Goal: Task Accomplishment & Management: Complete application form

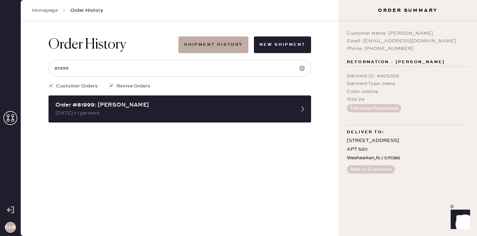
click at [9, 118] on icon at bounding box center [10, 118] width 14 height 14
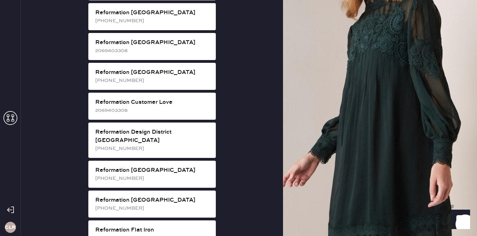
scroll to position [274, 0]
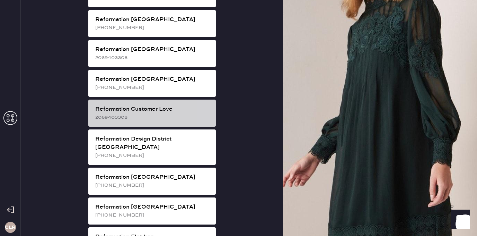
click at [178, 105] on div "Reformation Customer Love" at bounding box center [152, 109] width 115 height 8
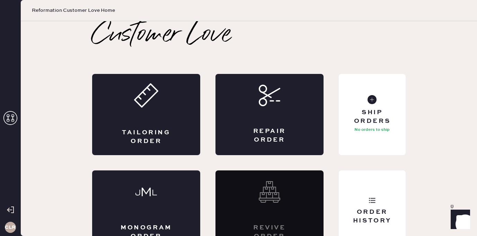
scroll to position [16, 0]
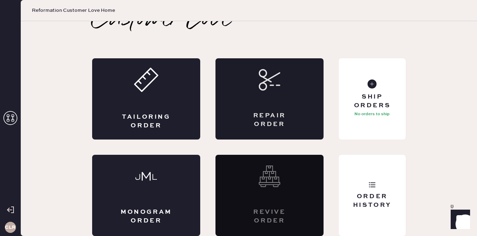
click at [267, 116] on div "Repair Order" at bounding box center [269, 119] width 53 height 17
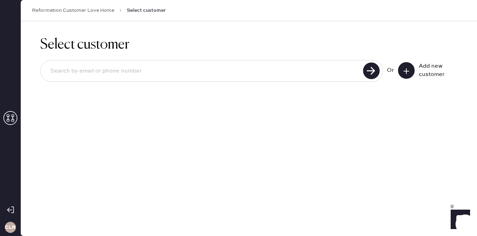
click at [407, 69] on use at bounding box center [407, 71] width 6 height 6
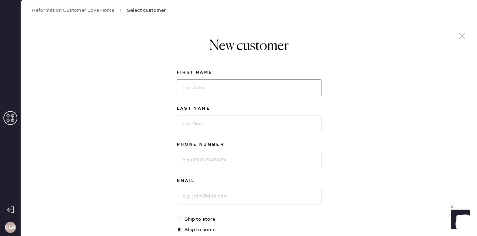
click at [218, 90] on input at bounding box center [249, 87] width 145 height 17
paste input "[PERSON_NAME]"
type input "[PERSON_NAME]"
click at [223, 126] on input at bounding box center [249, 123] width 145 height 17
paste input "[PERSON_NAME]"
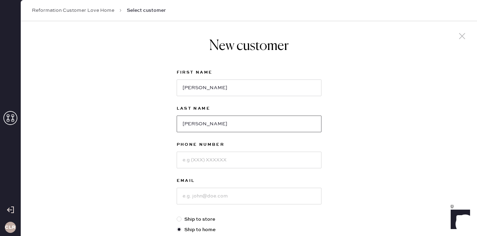
type input "[PERSON_NAME]"
click at [214, 160] on input at bounding box center [249, 160] width 145 height 17
paste input "317.601.8478"
click at [193, 159] on input "317.601.8478" at bounding box center [249, 160] width 145 height 17
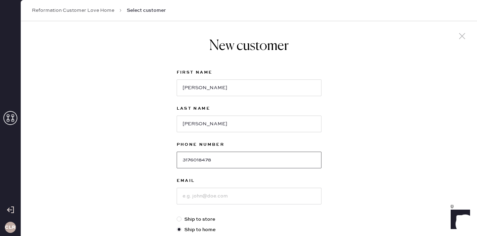
type input "3176018478"
click at [217, 194] on input at bounding box center [249, 196] width 145 height 17
click at [220, 197] on input at bounding box center [249, 196] width 145 height 17
paste input "[EMAIL_ADDRESS][DOMAIN_NAME]"
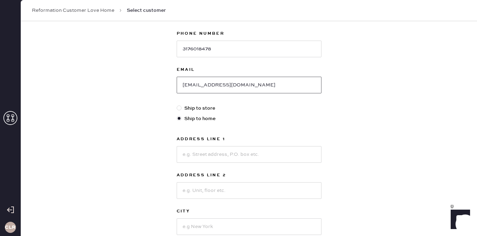
scroll to position [128, 0]
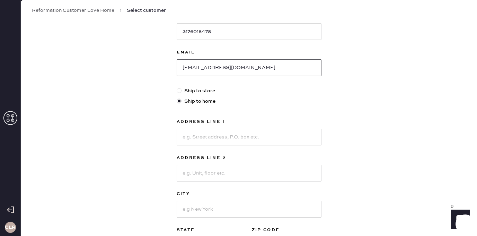
type input "[EMAIL_ADDRESS][DOMAIN_NAME]"
click at [208, 136] on input at bounding box center [249, 137] width 145 height 17
click at [231, 140] on input at bounding box center [249, 137] width 145 height 17
paste input "[STREET_ADDRESS]"
type input "[STREET_ADDRESS]"
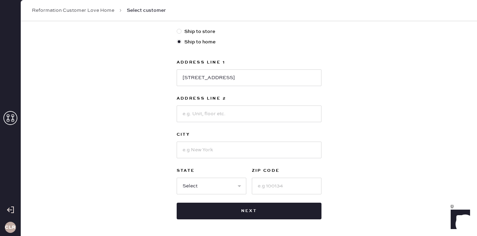
scroll to position [215, 0]
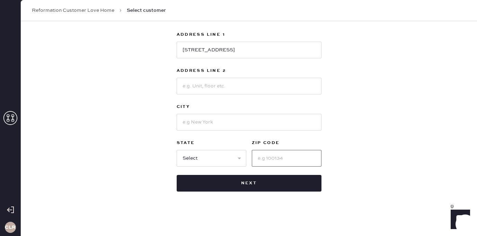
click at [278, 160] on input at bounding box center [287, 158] width 70 height 17
paste input "46202"
type input "46202"
click at [213, 155] on select "Select AK AL AR AZ CA CO CT [GEOGRAPHIC_DATA] DE FL [GEOGRAPHIC_DATA] HI [GEOGR…" at bounding box center [212, 158] width 70 height 17
select select "IN"
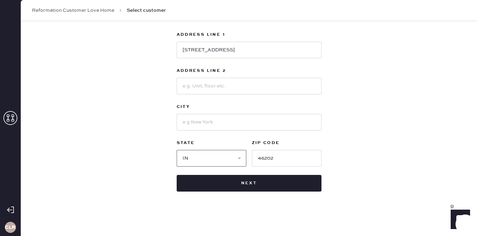
click at [177, 150] on select "Select AK AL AR AZ CA CO CT [GEOGRAPHIC_DATA] DE FL [GEOGRAPHIC_DATA] HI [GEOGR…" at bounding box center [212, 158] width 70 height 17
click at [210, 126] on input at bounding box center [249, 122] width 145 height 17
paste input "[GEOGRAPHIC_DATA]"
type input "[GEOGRAPHIC_DATA]"
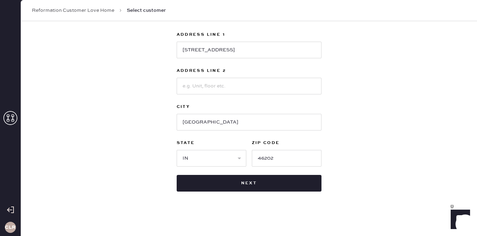
click at [142, 138] on div "New customer First Name [PERSON_NAME] Last Name [PERSON_NAME] Phone Number [PHO…" at bounding box center [249, 21] width 457 height 430
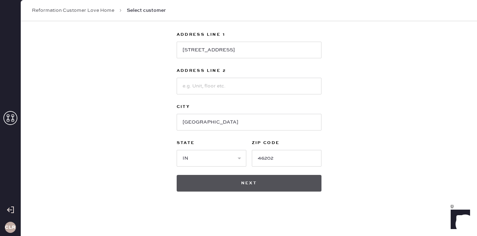
click at [236, 179] on button "Next" at bounding box center [249, 183] width 145 height 17
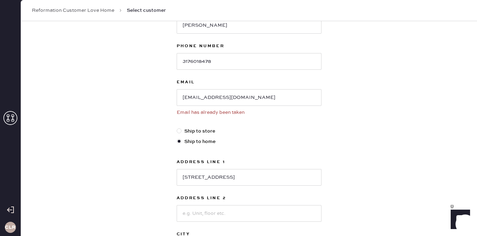
scroll to position [226, 0]
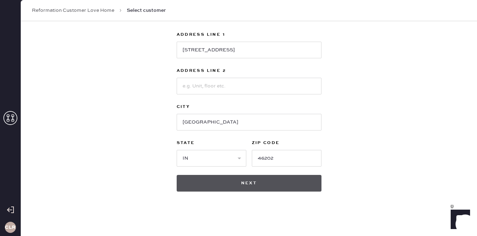
click at [245, 184] on button "Next" at bounding box center [249, 183] width 145 height 17
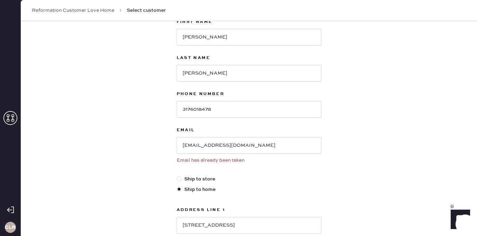
scroll to position [73, 0]
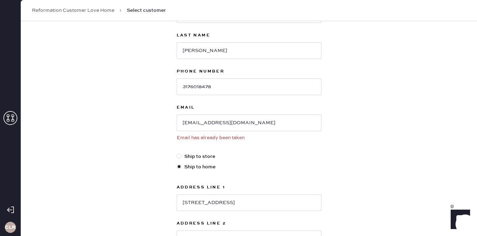
click at [235, 132] on div "Email [EMAIL_ADDRESS][DOMAIN_NAME] Email has already been taken" at bounding box center [249, 127] width 145 height 49
click at [92, 10] on link "Reformation Customer Love Home" at bounding box center [73, 10] width 83 height 7
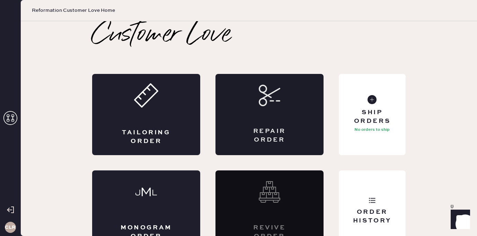
click at [265, 127] on div "Repair Order" at bounding box center [269, 135] width 53 height 17
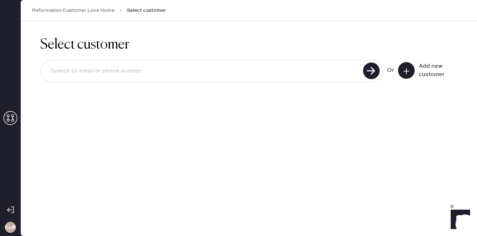
click at [323, 79] on div at bounding box center [211, 71] width 343 height 22
click at [320, 76] on input at bounding box center [203, 71] width 317 height 16
paste input "[EMAIL_ADDRESS][DOMAIN_NAME]"
type input "[EMAIL_ADDRESS][DOMAIN_NAME]"
click at [373, 71] on use at bounding box center [371, 70] width 17 height 17
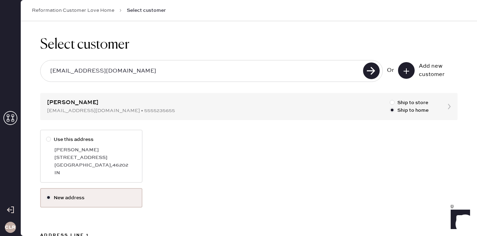
click at [94, 164] on div "[GEOGRAPHIC_DATA] , 46202" at bounding box center [95, 165] width 82 height 8
click at [46, 136] on input "Use this address" at bounding box center [46, 136] width 0 height 0
radio input "true"
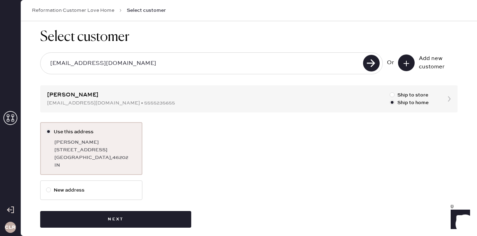
scroll to position [15, 0]
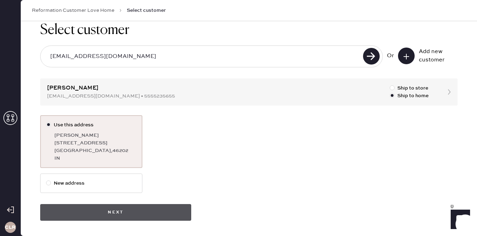
click at [112, 211] on button "Next" at bounding box center [115, 212] width 151 height 17
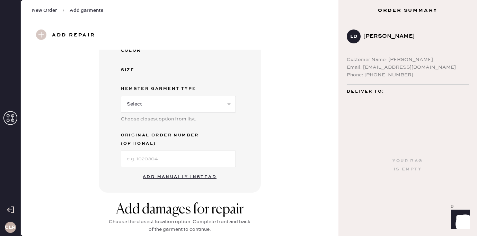
click at [173, 170] on button "Add manually instead" at bounding box center [180, 177] width 82 height 14
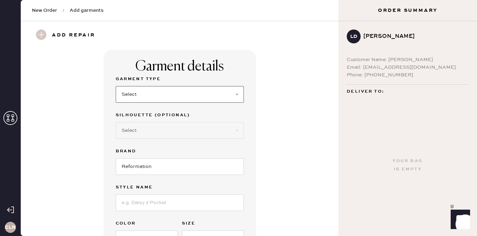
click at [202, 96] on select "Select Basic Skirt Jeans Leggings Pants Shorts Basic Sleeved Dress Basic Sleeve…" at bounding box center [180, 94] width 128 height 17
select select "11"
click at [116, 86] on select "Select Basic Skirt Jeans Leggings Pants Shorts Basic Sleeved Dress Basic Sleeve…" at bounding box center [180, 94] width 128 height 17
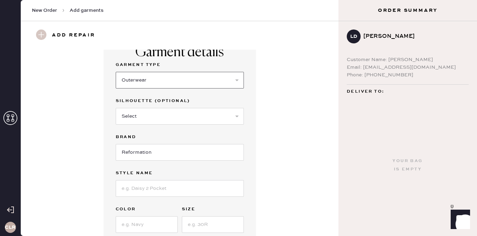
scroll to position [50, 0]
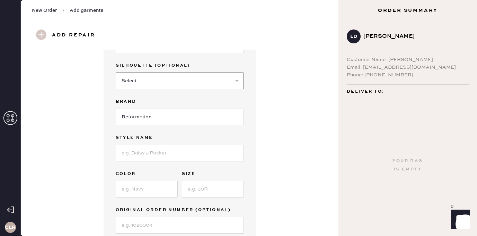
click at [179, 77] on select "Select Coat Casual Jacket Blazer Other" at bounding box center [180, 80] width 128 height 17
select select "other"
click at [116, 72] on select "Select Coat Casual Jacket Blazer Other" at bounding box center [180, 80] width 128 height 17
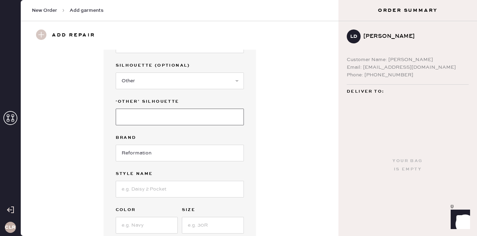
click at [145, 117] on input at bounding box center [180, 117] width 128 height 17
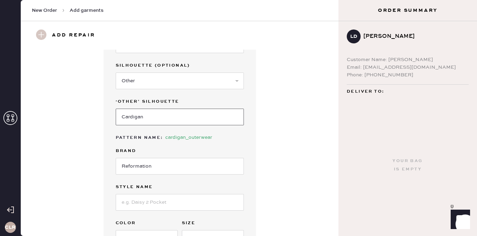
type input "Cardigan"
click at [226, 134] on div "Pattern Name : cardigan_outerwear" at bounding box center [180, 137] width 128 height 8
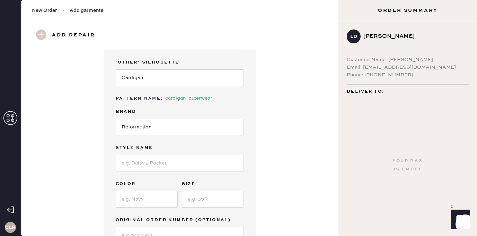
scroll to position [95, 0]
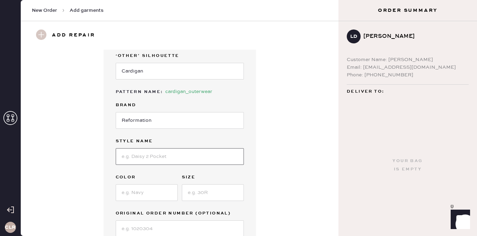
click at [164, 158] on input at bounding box center [180, 156] width 128 height 17
paste input "[PERSON_NAME] Crew Cardigan"
type input "[PERSON_NAME] Crew Cardigan"
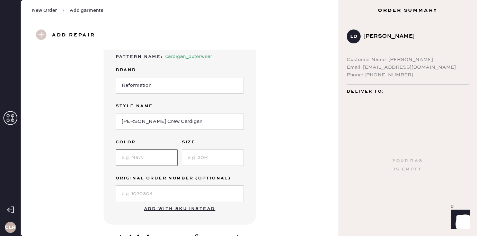
click at [139, 151] on input at bounding box center [147, 157] width 62 height 17
paste input "Navy"
type input "Navy"
click at [206, 162] on input at bounding box center [213, 157] width 62 height 17
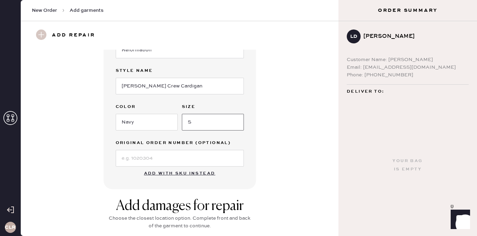
type input "S"
click at [157, 157] on input at bounding box center [180, 158] width 128 height 17
paste input "S15485434"
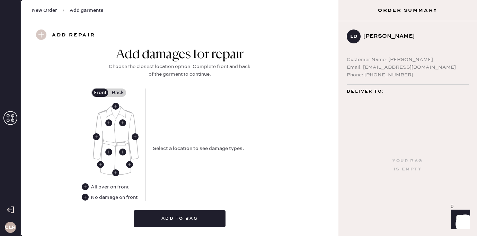
scroll to position [336, 0]
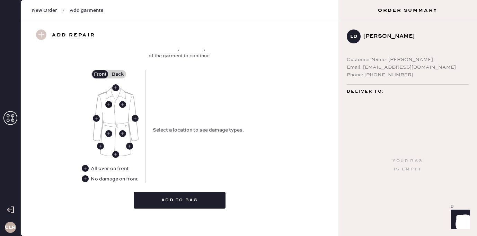
type input "S15485434"
click at [112, 106] on use at bounding box center [108, 104] width 7 height 7
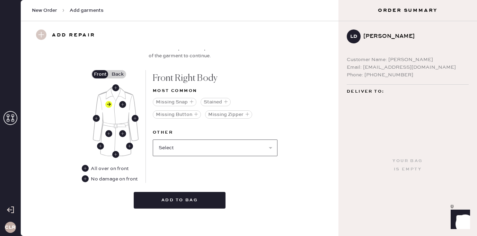
click at [187, 144] on select "Select Broken / Ripped Hem Broken Beads Broken Belt Loop Broken Button Broken E…" at bounding box center [215, 147] width 125 height 17
select select "1545"
click at [153, 139] on select "Select Broken / Ripped Hem Broken Beads Broken Belt Loop Broken Button Broken E…" at bounding box center [215, 147] width 125 height 17
select select
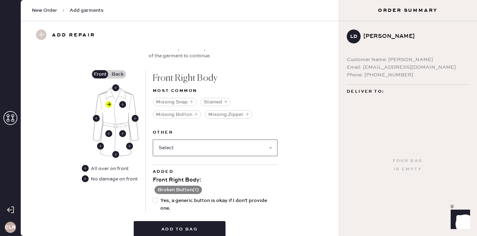
scroll to position [367, 0]
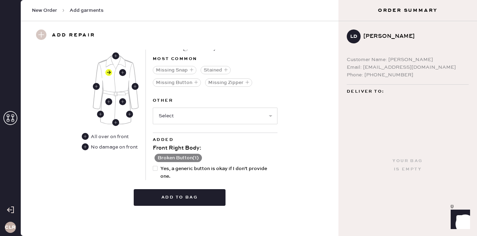
click at [157, 167] on div at bounding box center [155, 168] width 5 height 5
click at [153, 165] on input "Yes, a generic button is okay if I don't provide one." at bounding box center [153, 165] width 0 height 0
checkbox input "true"
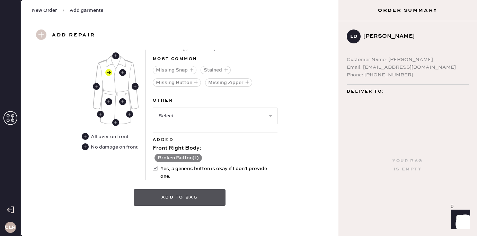
click at [171, 199] on button "Add to bag" at bounding box center [180, 197] width 92 height 17
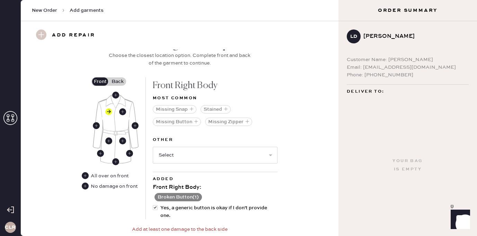
scroll to position [318, 0]
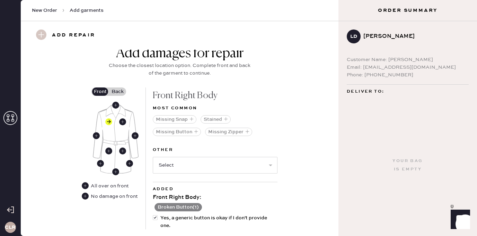
click at [115, 92] on label "Back" at bounding box center [117, 91] width 17 height 8
click at [118, 92] on input "Back" at bounding box center [118, 92] width 0 height 0
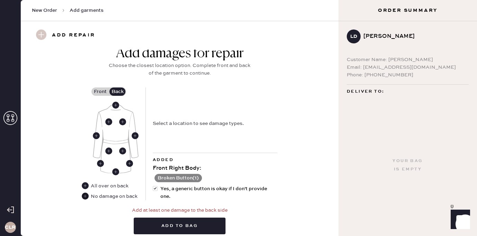
click at [87, 193] on use at bounding box center [85, 195] width 7 height 7
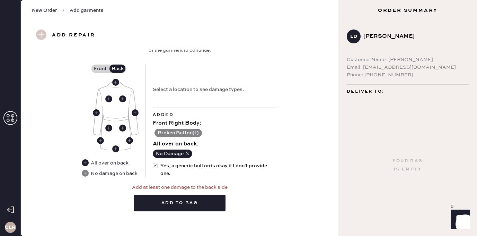
scroll to position [347, 0]
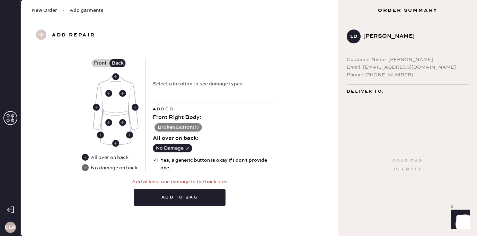
click at [84, 168] on use at bounding box center [85, 167] width 7 height 7
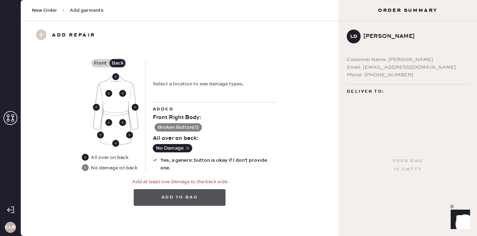
click at [195, 200] on button "Add to bag" at bounding box center [180, 197] width 92 height 17
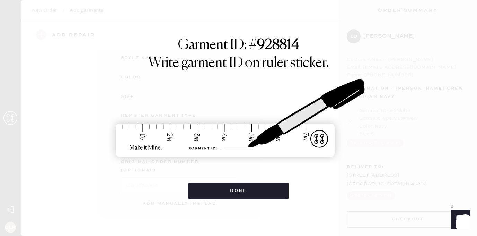
scroll to position [105, 0]
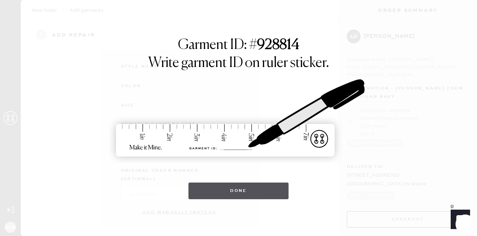
click at [240, 192] on button "Done" at bounding box center [239, 190] width 100 height 17
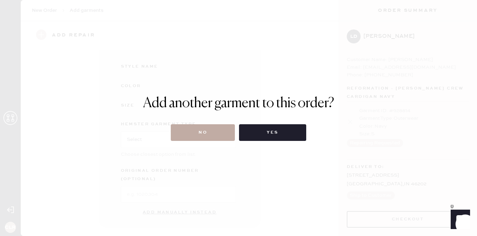
click at [198, 124] on button "No" at bounding box center [203, 132] width 64 height 17
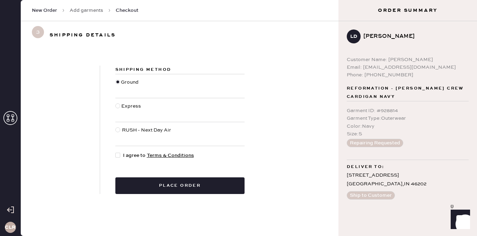
click at [118, 155] on div at bounding box center [117, 155] width 5 height 5
click at [116, 152] on input "I agree to Terms & Conditions" at bounding box center [115, 152] width 0 height 0
checkbox input "true"
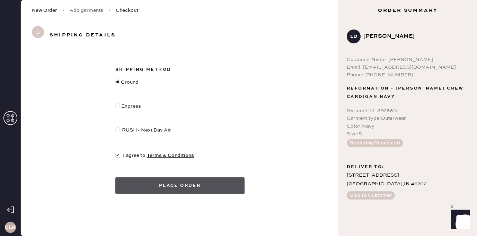
click at [174, 182] on button "Place order" at bounding box center [179, 185] width 129 height 17
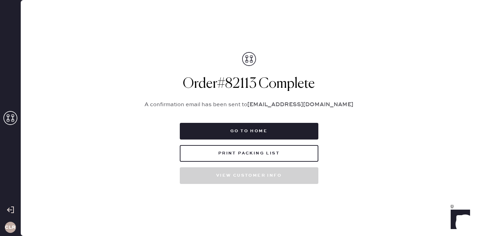
click at [245, 79] on h1 "Order # 82113 Complete" at bounding box center [249, 84] width 225 height 17
copy h1 "82113"
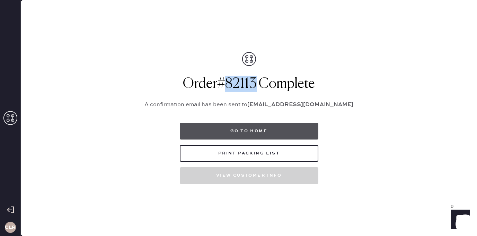
click at [251, 133] on button "Go to home" at bounding box center [249, 131] width 139 height 17
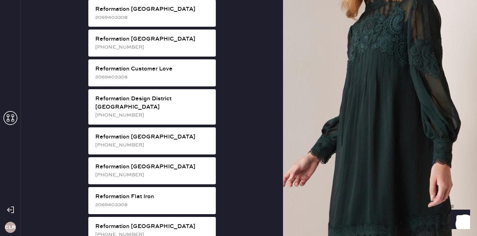
scroll to position [275, 0]
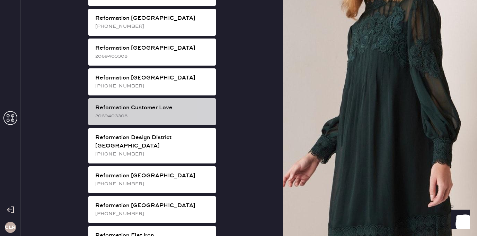
click at [178, 104] on div "Reformation Customer Love" at bounding box center [152, 108] width 115 height 8
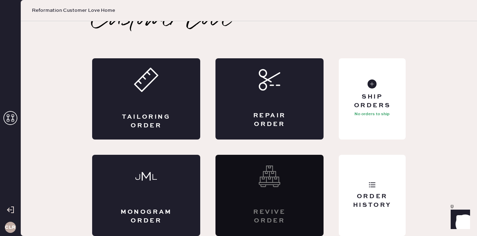
scroll to position [16, 0]
click at [375, 181] on icon at bounding box center [372, 184] width 7 height 7
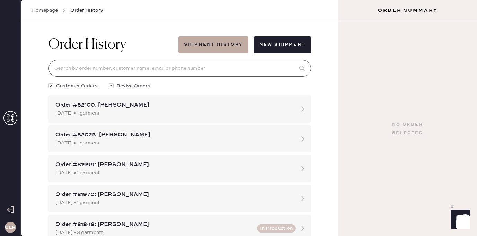
click at [211, 72] on input at bounding box center [180, 68] width 263 height 17
paste input "82113"
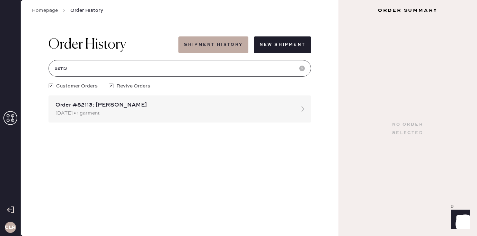
type input "82113"
click at [11, 117] on icon at bounding box center [10, 118] width 14 height 14
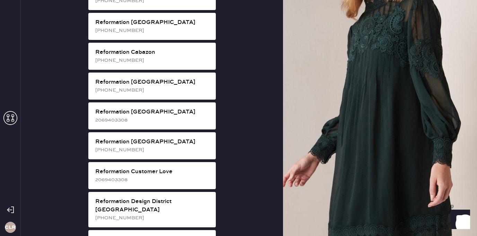
scroll to position [216, 0]
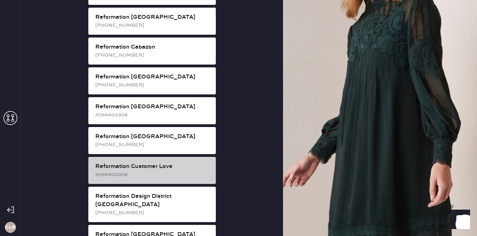
click at [176, 171] on div "2069403308" at bounding box center [152, 175] width 115 height 8
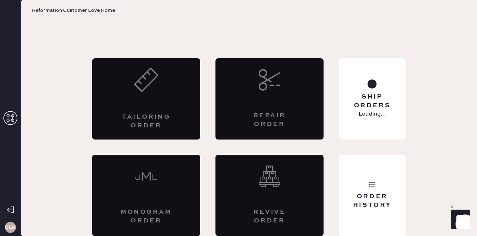
scroll to position [16, 0]
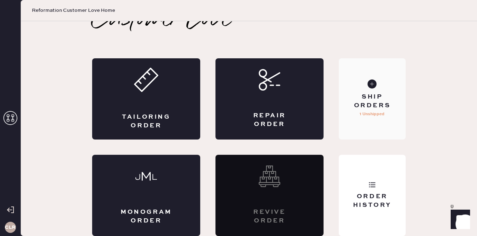
click at [378, 80] on div "Ship Orders 1 Unshipped" at bounding box center [372, 98] width 67 height 81
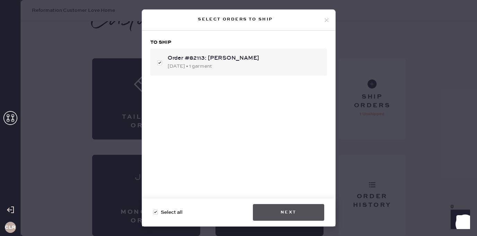
click at [290, 211] on button "Next" at bounding box center [288, 212] width 71 height 17
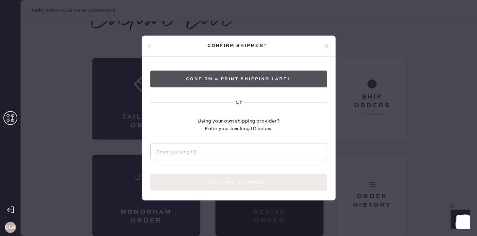
click at [241, 75] on button "Confirm & Print shipping label" at bounding box center [238, 79] width 177 height 17
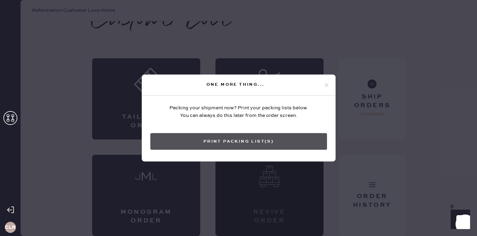
click at [244, 144] on button "Print Packing List(s)" at bounding box center [238, 141] width 177 height 17
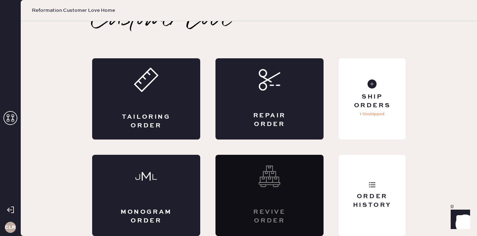
scroll to position [0, 0]
